Goal: Task Accomplishment & Management: Complete application form

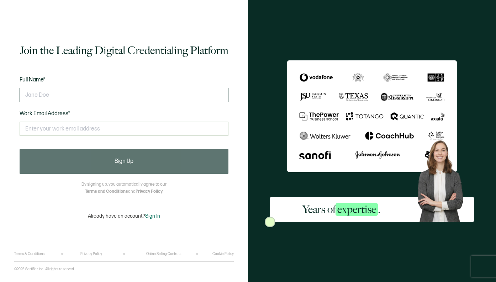
click at [194, 89] on input "text" at bounding box center [124, 95] width 209 height 14
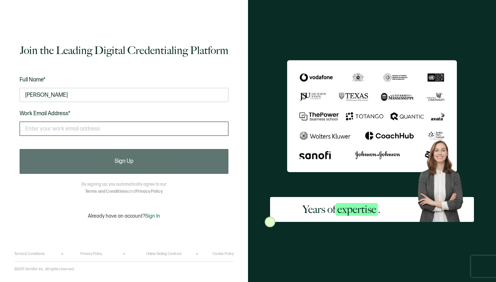
type input "[PERSON_NAME]"
click at [143, 127] on input "text" at bounding box center [124, 129] width 209 height 14
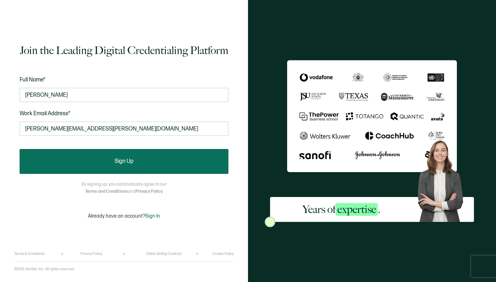
type input "[PERSON_NAME][EMAIL_ADDRESS][PERSON_NAME][DOMAIN_NAME]"
click at [126, 165] on button "Sign Up" at bounding box center [124, 161] width 209 height 25
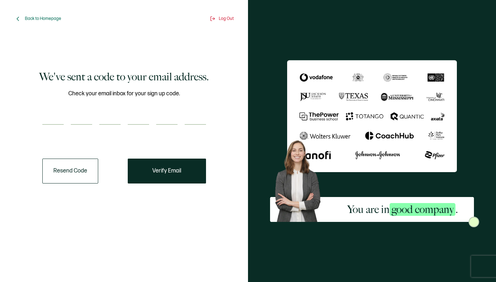
click at [56, 123] on input "number" at bounding box center [52, 118] width 21 height 14
type input "3"
type input "5"
type input "9"
type input "4"
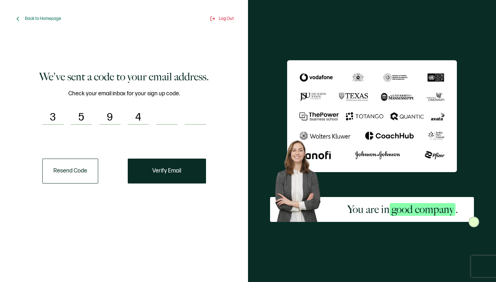
type input "9"
type input "2"
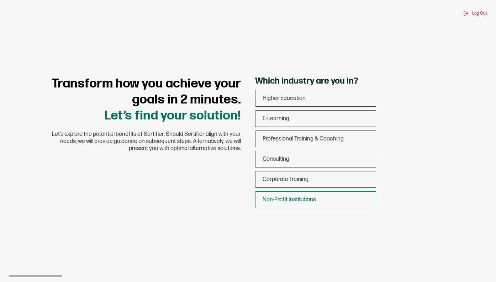
click at [286, 199] on span "Non-Profit Institutions" at bounding box center [288, 199] width 53 height 7
click at [0, 0] on input "Non-Profit Institutions" at bounding box center [0, 0] width 0 height 0
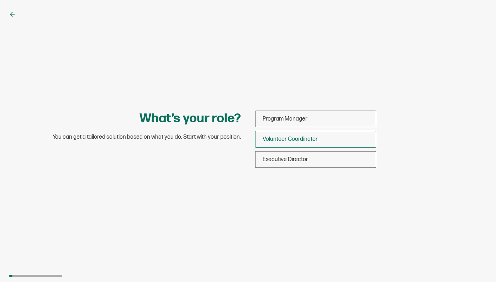
click at [304, 141] on span "Volunteer Coordinator" at bounding box center [289, 139] width 55 height 7
click at [0, 0] on input "Volunteer Coordinator" at bounding box center [0, 0] width 0 height 0
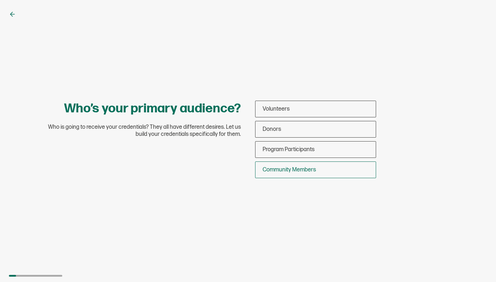
click at [291, 167] on span "Community Members" at bounding box center [288, 169] width 53 height 7
click at [0, 0] on input "Community Members" at bounding box center [0, 0] width 0 height 0
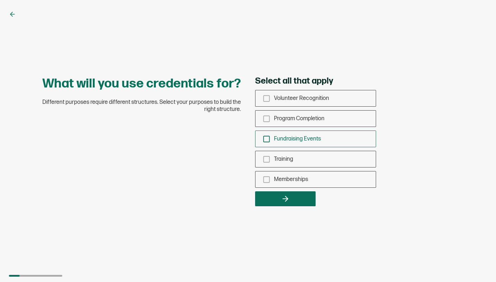
click at [303, 140] on span "Fundraising Events" at bounding box center [297, 138] width 47 height 7
click at [0, 0] on input "Fundraising Events" at bounding box center [0, 0] width 0 height 0
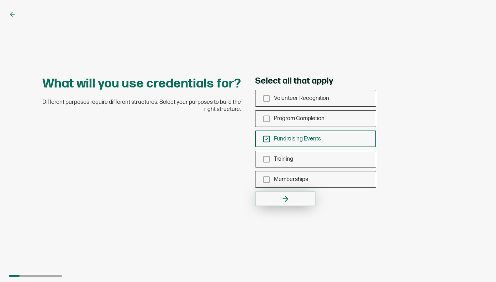
click at [286, 199] on icon "button" at bounding box center [285, 199] width 5 height 0
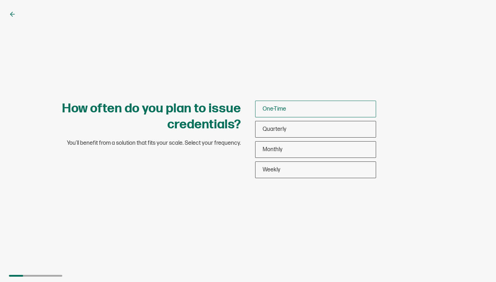
click at [289, 109] on div "One-Time" at bounding box center [315, 109] width 120 height 17
click at [0, 0] on input "One-Time" at bounding box center [0, 0] width 0 height 0
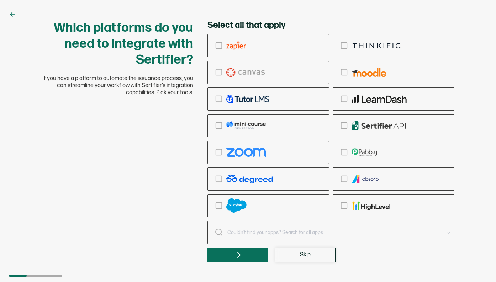
click at [297, 252] on button "Skip" at bounding box center [305, 254] width 60 height 15
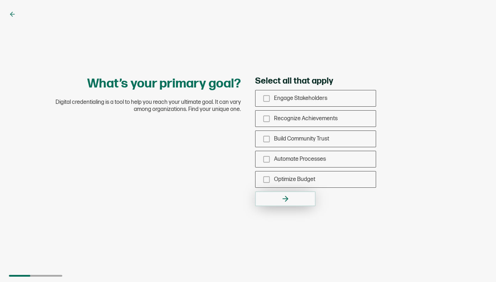
click at [305, 196] on button "button" at bounding box center [285, 198] width 60 height 15
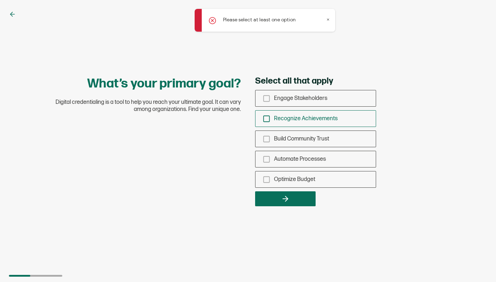
click at [306, 117] on span "Recognize Achievements" at bounding box center [306, 118] width 64 height 7
click at [0, 0] on input "Recognize Achievements" at bounding box center [0, 0] width 0 height 0
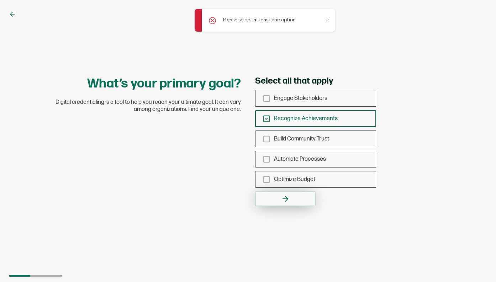
click at [301, 197] on button "button" at bounding box center [285, 198] width 60 height 15
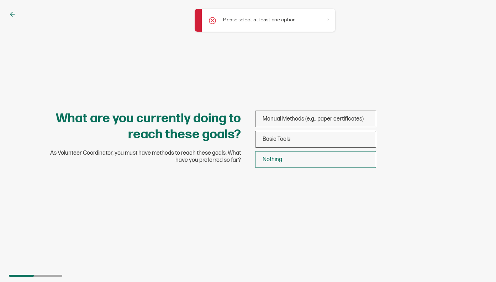
click at [309, 158] on div "Nothing" at bounding box center [315, 159] width 120 height 17
click at [0, 0] on input "Nothing" at bounding box center [0, 0] width 0 height 0
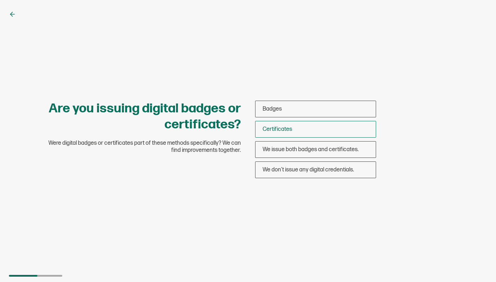
click at [311, 130] on div "Certificates" at bounding box center [315, 129] width 120 height 17
click at [0, 0] on input "Certificates" at bounding box center [0, 0] width 0 height 0
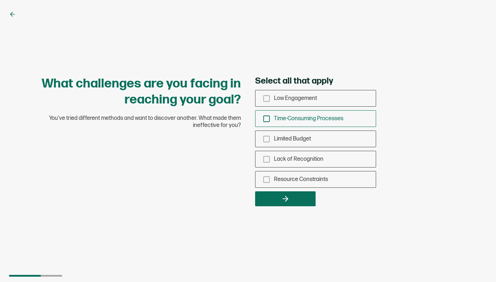
click at [313, 118] on span "Time-Consuming Processes" at bounding box center [308, 118] width 69 height 7
click at [0, 0] on input "Time-Consuming Processes" at bounding box center [0, 0] width 0 height 0
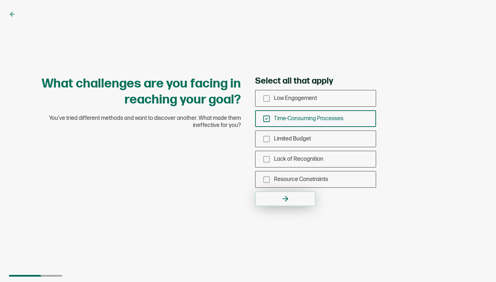
click at [298, 199] on button "button" at bounding box center [285, 198] width 60 height 15
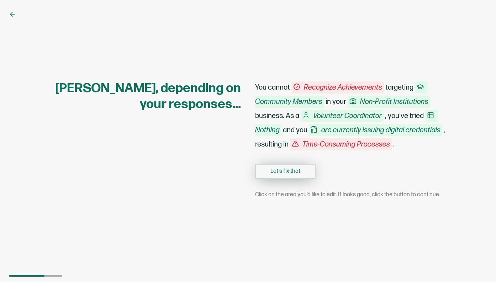
click at [299, 171] on button "Let's fix that" at bounding box center [285, 171] width 60 height 15
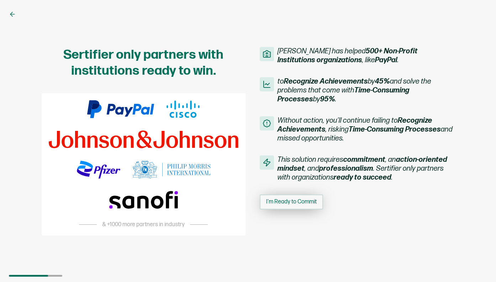
click at [307, 202] on span "I'm Ready to Commit" at bounding box center [291, 202] width 50 height 6
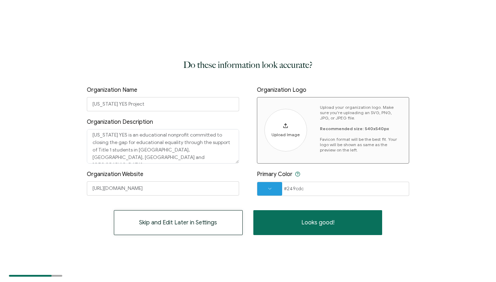
click at [197, 222] on span "Skip and Edit Later in Settings" at bounding box center [178, 223] width 78 height 6
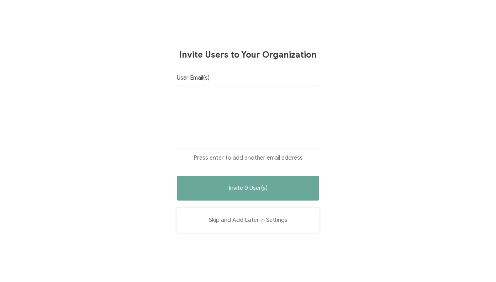
click at [244, 220] on button "Skip and Add Later in Settings" at bounding box center [248, 220] width 142 height 25
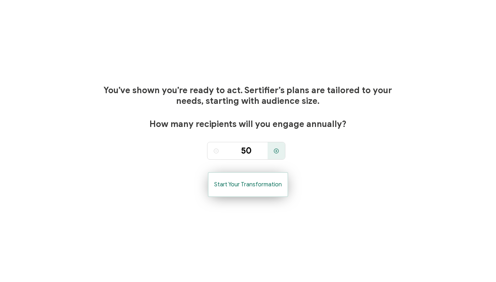
click at [256, 187] on span "Start Your Transformation" at bounding box center [248, 185] width 68 height 6
